Goal: Find specific page/section: Find specific page/section

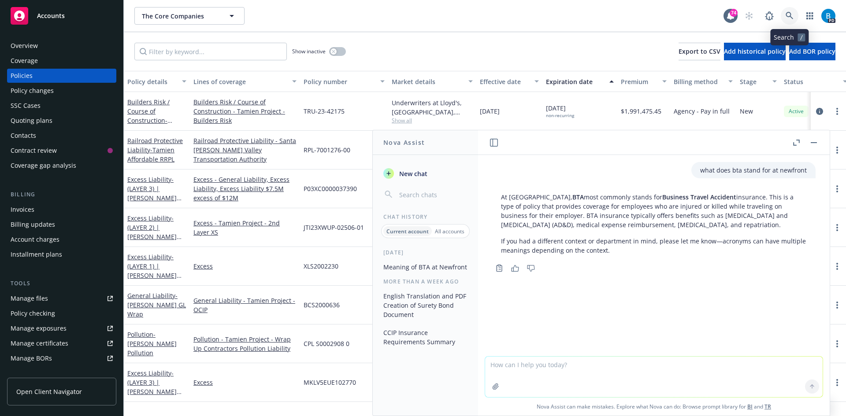
click at [790, 15] on icon at bounding box center [788, 15] width 7 height 7
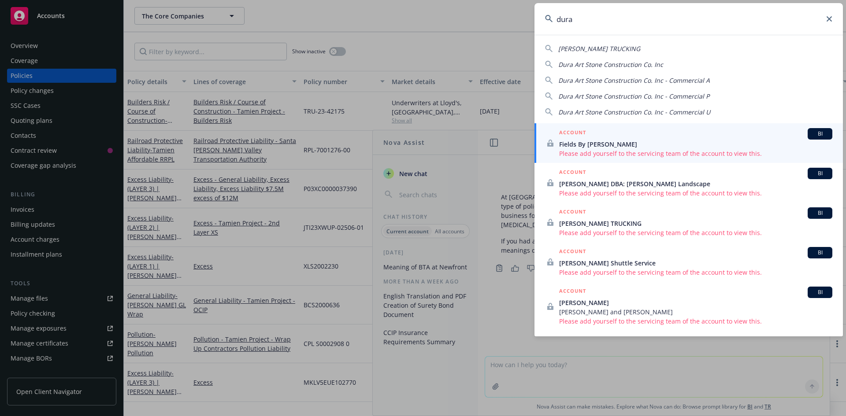
click at [626, 66] on span "Dura Art Stone Construction Co. Inc" at bounding box center [610, 64] width 105 height 8
type input "Dura Art Stone Construction Co. Inc"
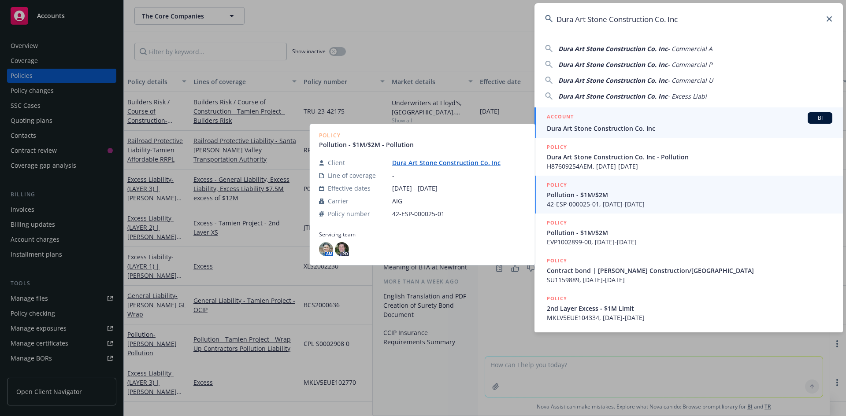
click at [617, 126] on span "Dura Art Stone Construction Co. Inc" at bounding box center [689, 128] width 285 height 9
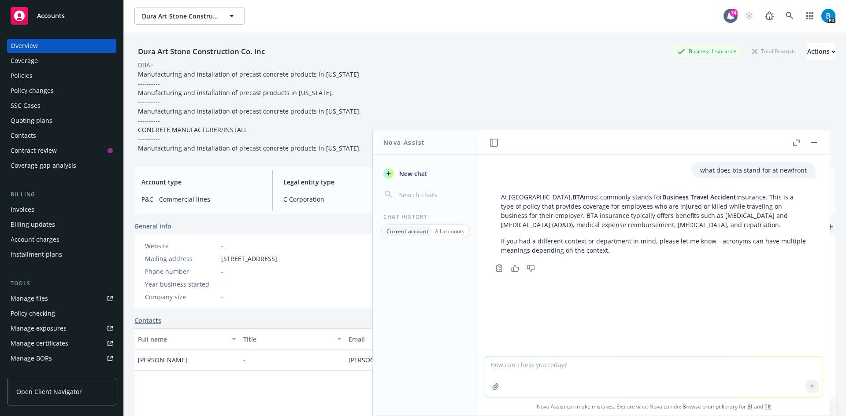
click at [17, 78] on div "Policies" at bounding box center [22, 76] width 22 height 14
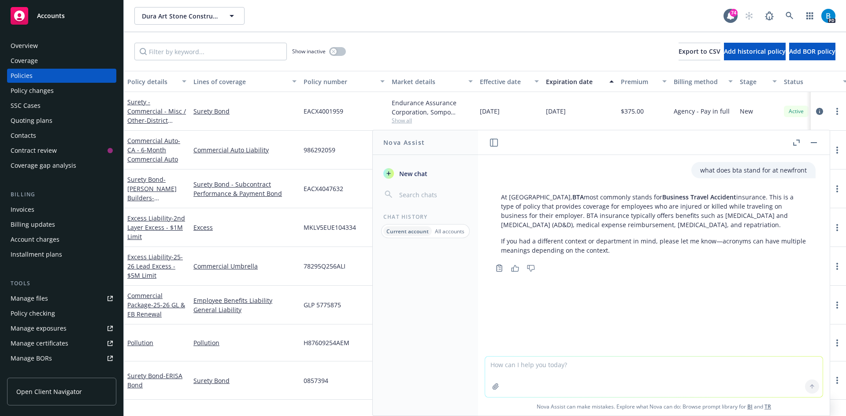
click at [814, 145] on button "button" at bounding box center [813, 142] width 11 height 11
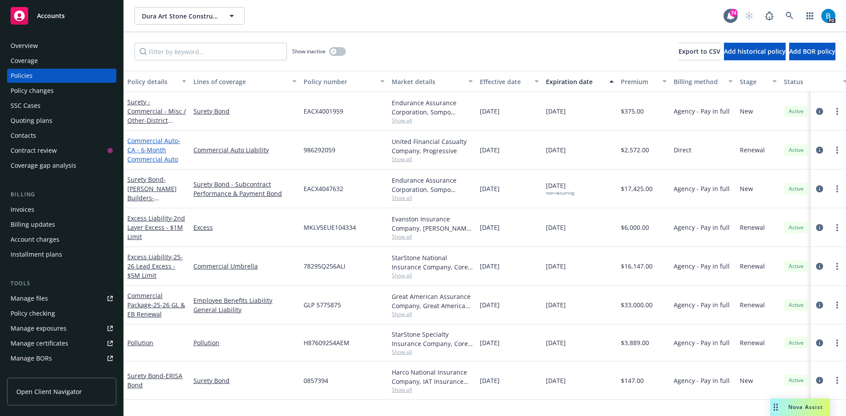
click at [148, 159] on span "- CA - 6-Month Commercial Auto" at bounding box center [153, 150] width 53 height 27
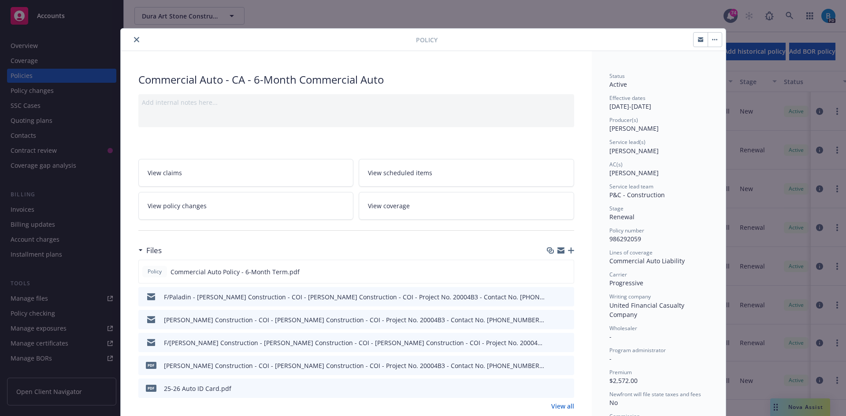
click at [134, 39] on icon "close" at bounding box center [136, 39] width 5 height 5
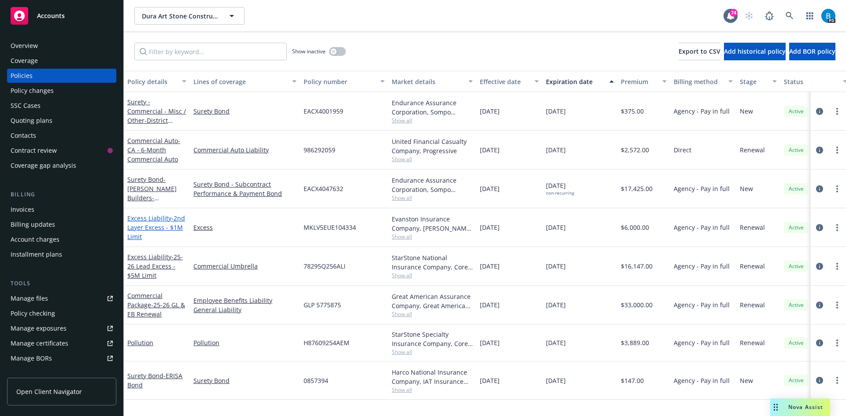
click at [150, 230] on span "- 2nd Layer Excess - $1M Limit" at bounding box center [156, 227] width 58 height 27
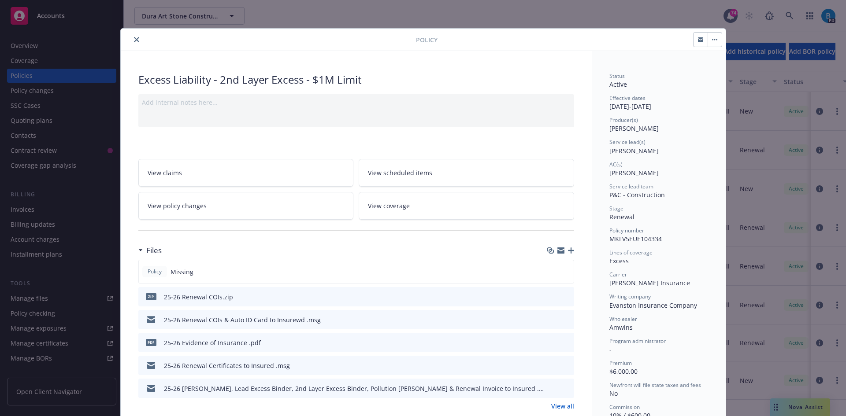
click at [132, 36] on button "close" at bounding box center [136, 39] width 11 height 11
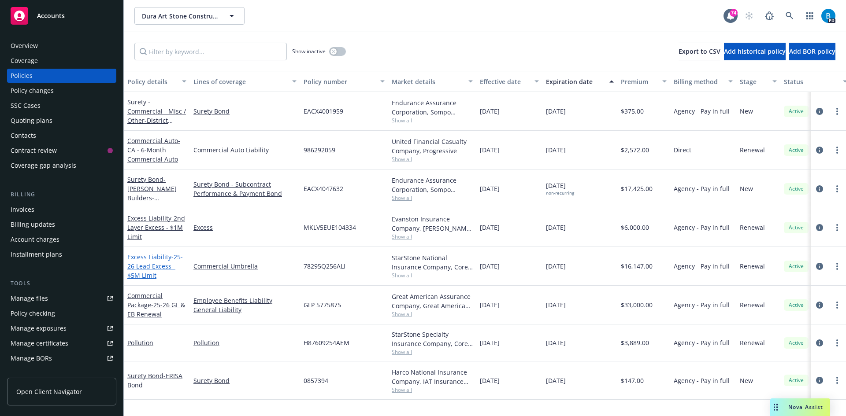
click at [150, 266] on span "- 25-26 Lead Excess - $5M Limit" at bounding box center [154, 266] width 55 height 27
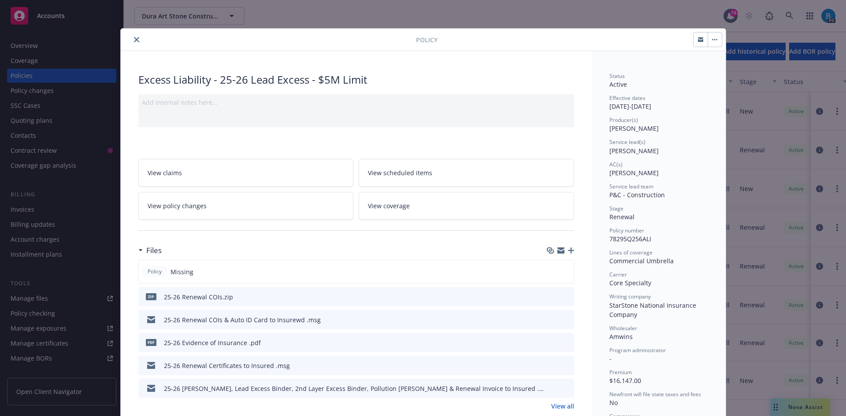
click at [134, 41] on icon "close" at bounding box center [136, 39] width 5 height 5
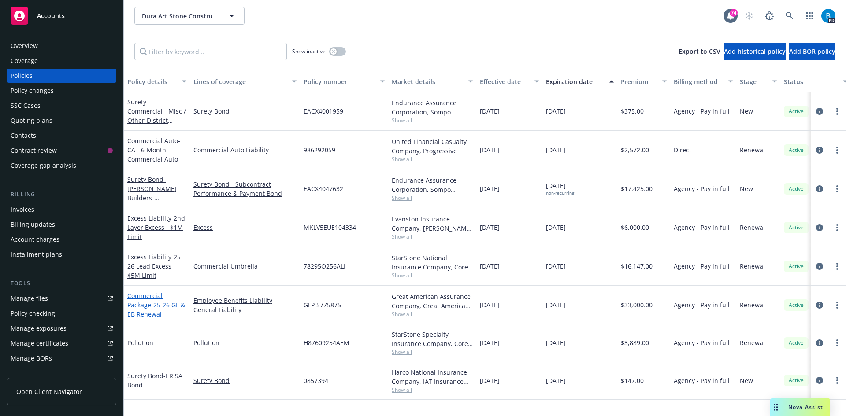
click at [141, 311] on span "- 25-26 GL & EB Renewal" at bounding box center [156, 310] width 58 height 18
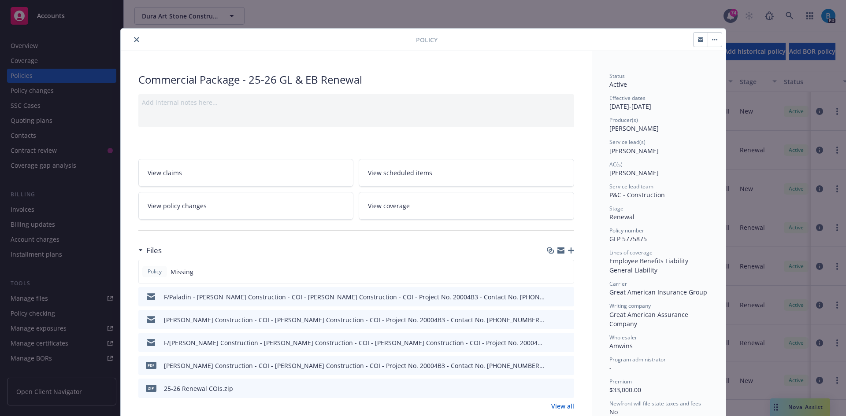
click at [134, 39] on icon "close" at bounding box center [136, 39] width 5 height 5
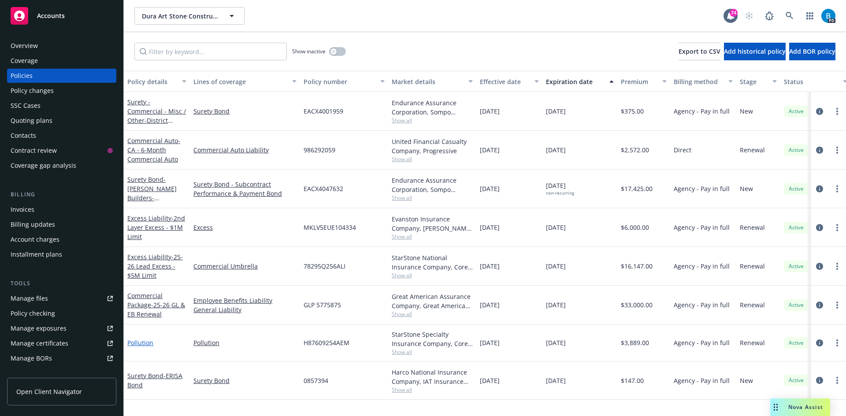
click at [141, 343] on link "Pollution" at bounding box center [140, 343] width 26 height 8
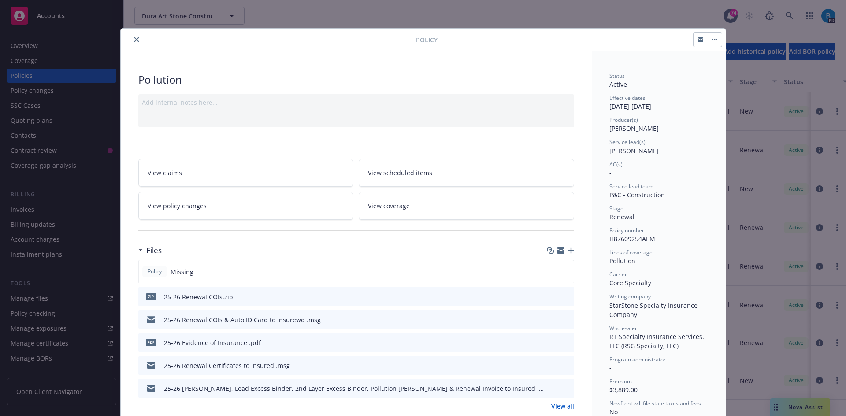
click at [134, 39] on icon "close" at bounding box center [136, 39] width 5 height 5
